Goal: Task Accomplishment & Management: Manage account settings

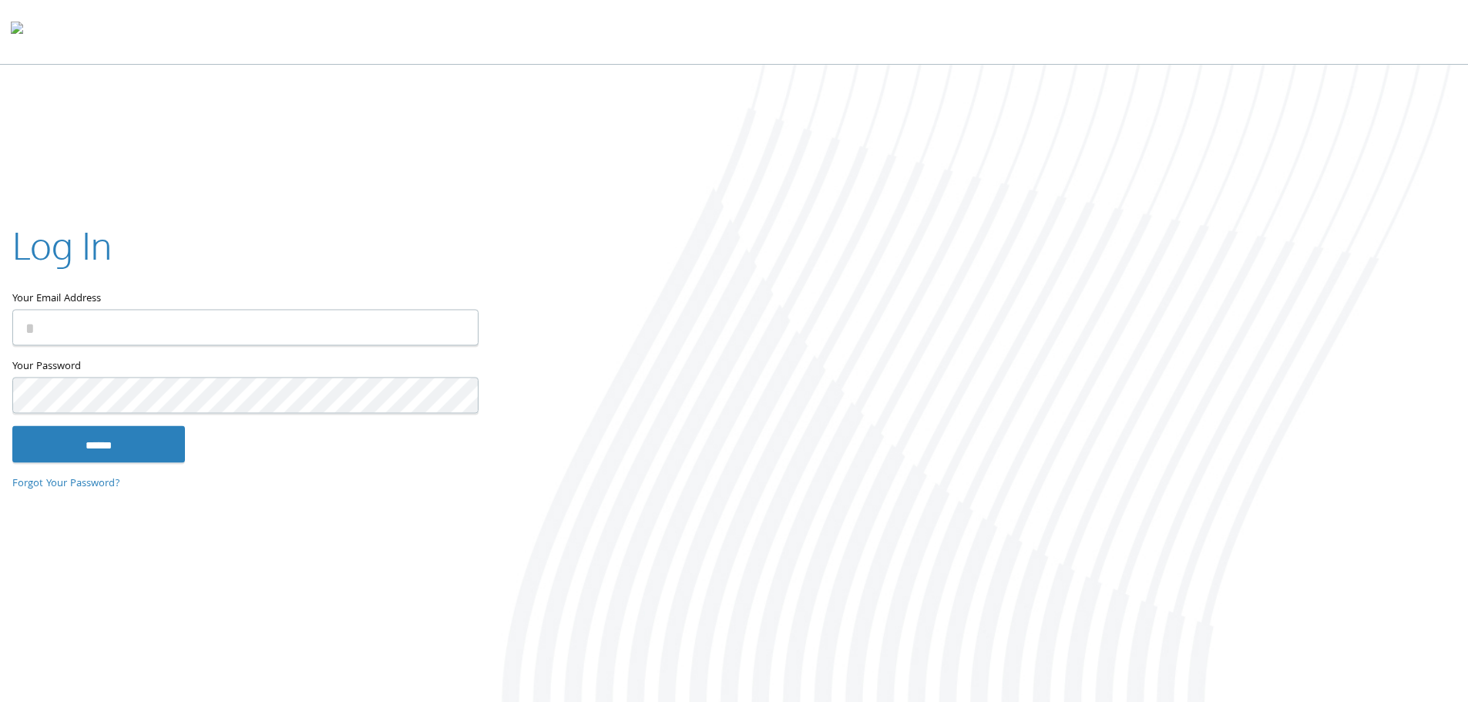
click at [379, 318] on input "Your Email Address" at bounding box center [245, 327] width 466 height 36
type input "**********"
click at [12, 426] on input "******" at bounding box center [98, 444] width 173 height 37
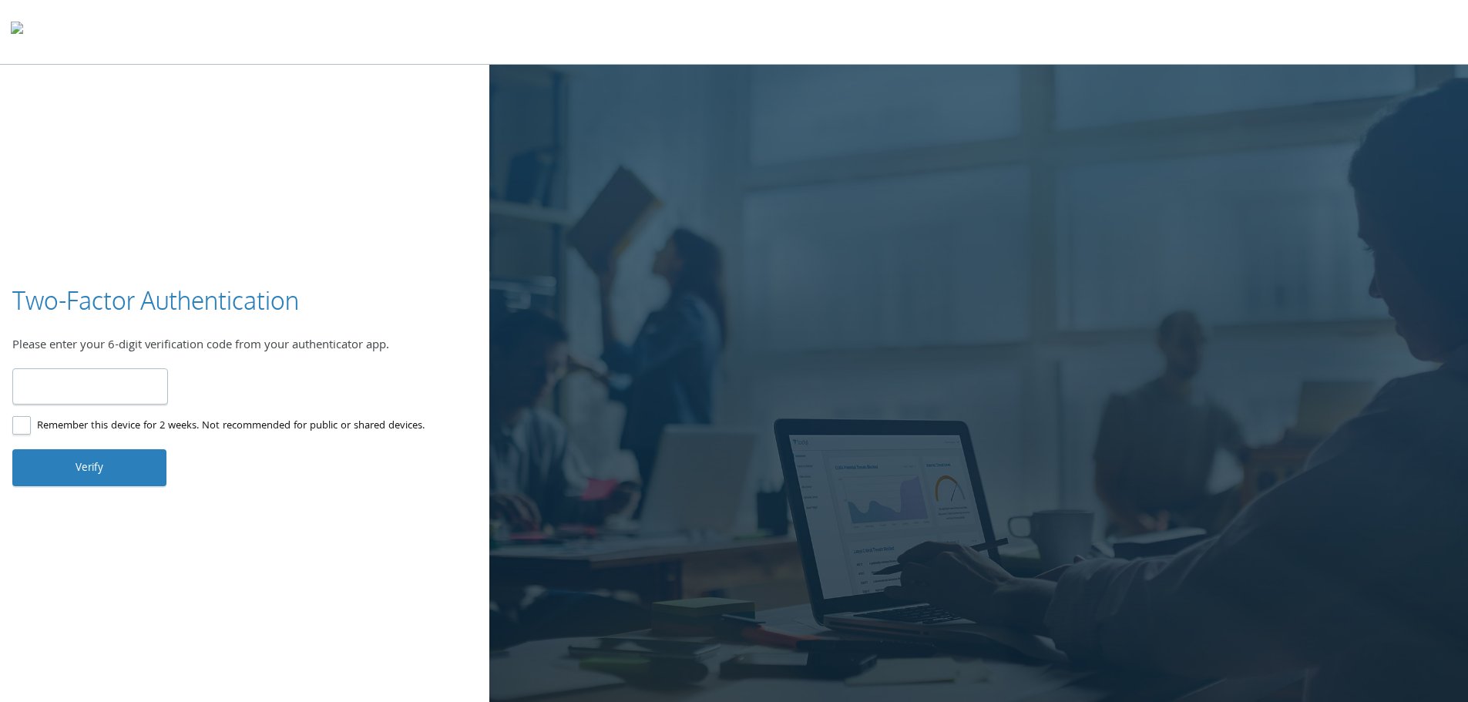
type input "******"
